Goal: Task Accomplishment & Management: Manage account settings

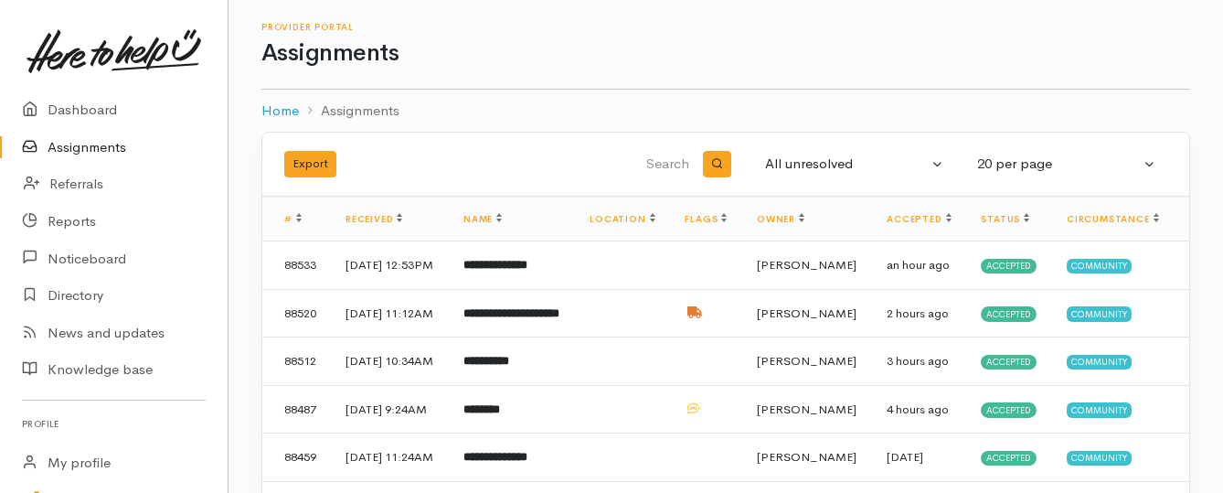
click at [106, 150] on link "Assignments" at bounding box center [114, 147] width 228 height 37
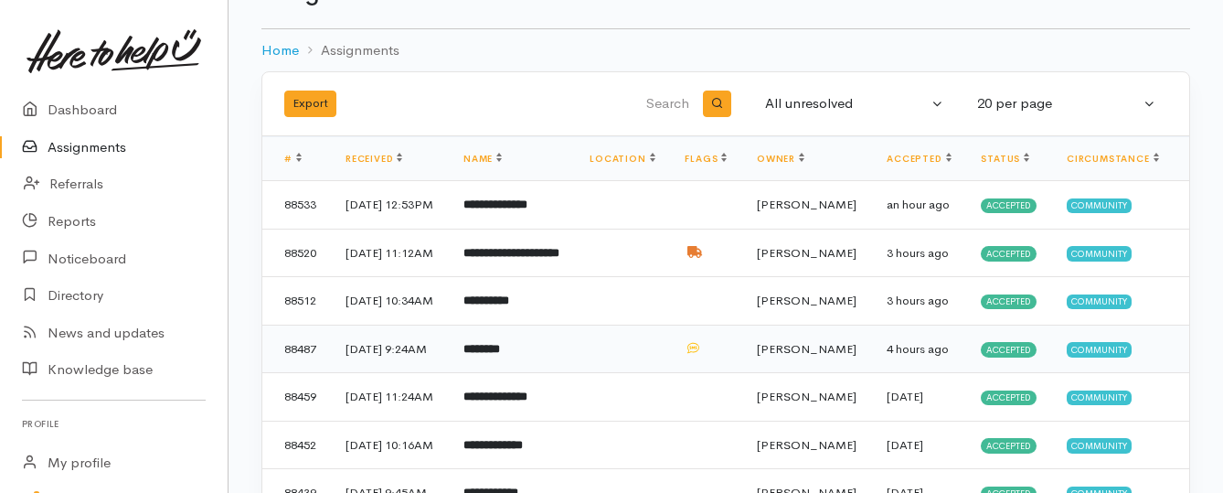
scroll to position [91, 0]
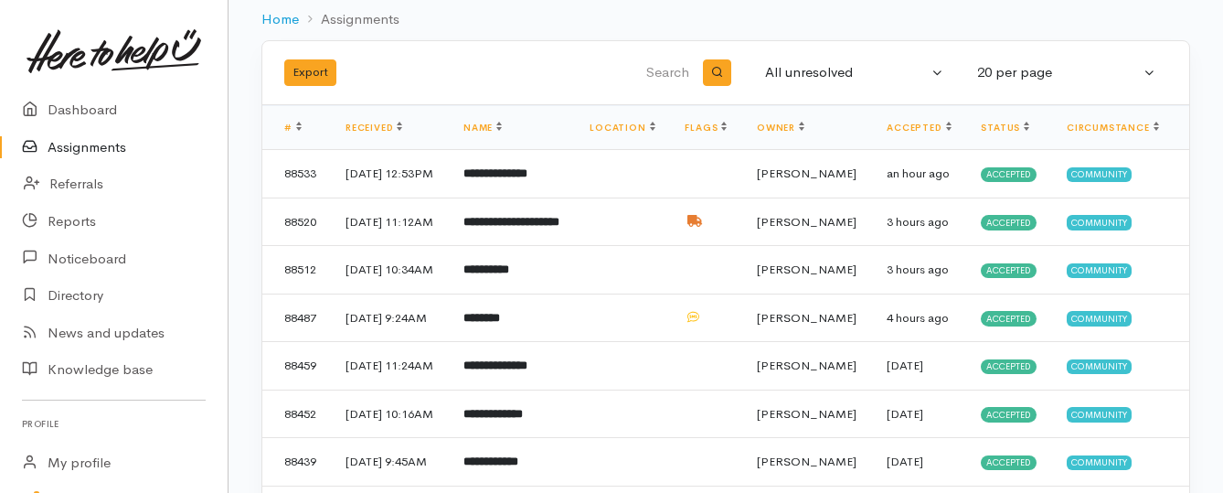
click at [99, 146] on link "Assignments" at bounding box center [114, 147] width 228 height 37
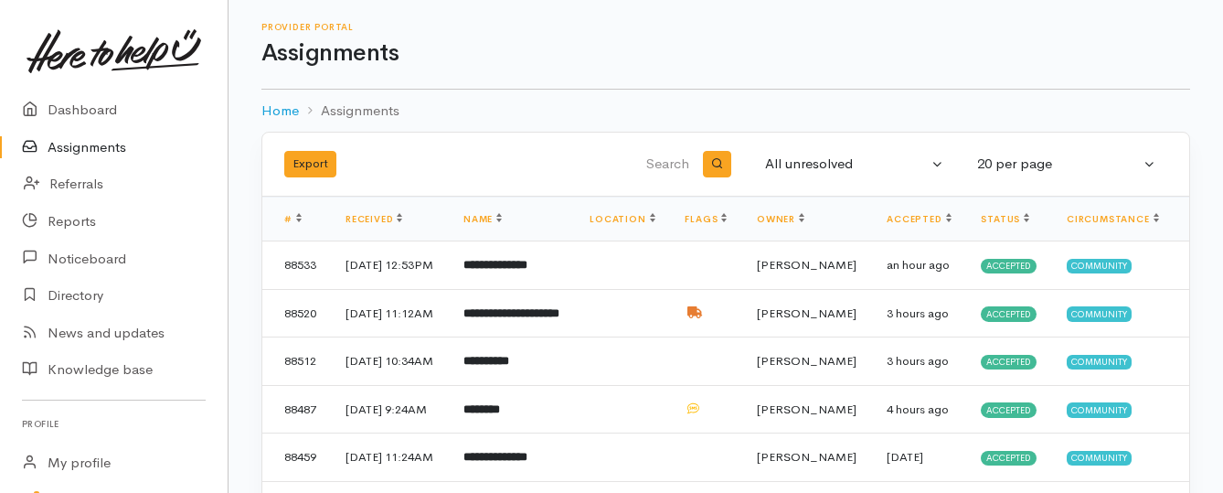
click at [89, 146] on link "Assignments" at bounding box center [114, 147] width 228 height 37
click at [97, 144] on link "Assignments" at bounding box center [114, 147] width 228 height 37
click at [109, 149] on link "Assignments" at bounding box center [114, 147] width 228 height 37
